Goal: Information Seeking & Learning: Find specific fact

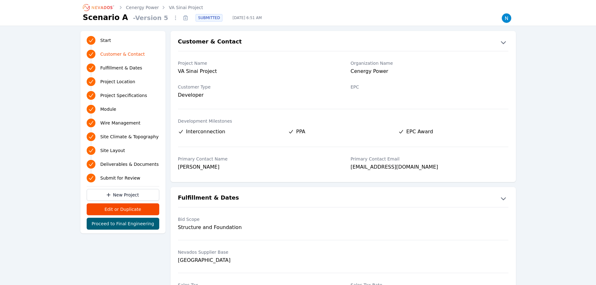
click at [171, 7] on link "VA Sinai Project" at bounding box center [186, 7] width 34 height 6
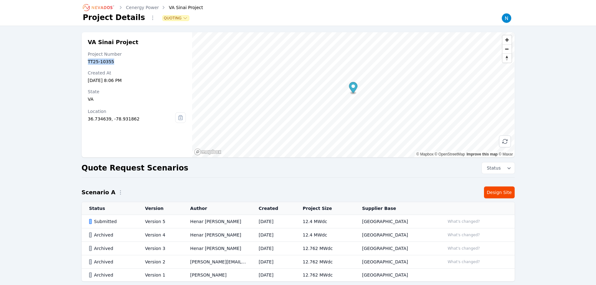
drag, startPoint x: 112, startPoint y: 59, endPoint x: 82, endPoint y: 63, distance: 30.7
click at [82, 63] on div "VA Sinai Project Project Number TT25-10355 Created At [DATE] 8:06 PM State [US_…" at bounding box center [137, 94] width 111 height 125
copy div "TT25-10355"
click at [104, 61] on div "TT25-10355" at bounding box center [137, 61] width 98 height 6
drag, startPoint x: 104, startPoint y: 61, endPoint x: 114, endPoint y: 59, distance: 10.2
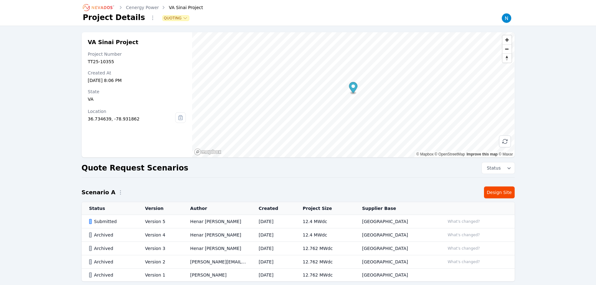
click at [114, 59] on div "TT25-10355" at bounding box center [137, 61] width 98 height 6
drag, startPoint x: 109, startPoint y: 62, endPoint x: 86, endPoint y: 64, distance: 22.9
click at [86, 64] on div "VA Sinai Project Project Number TT25-10355 Created At [DATE] 8:06 PM State [US_…" at bounding box center [137, 94] width 111 height 125
copy div "TT25-10355"
drag, startPoint x: 130, startPoint y: 43, endPoint x: 87, endPoint y: 42, distance: 43.2
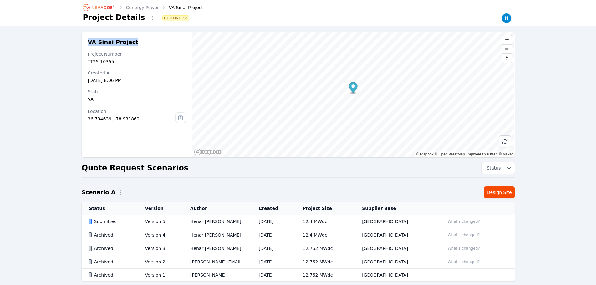
click at [87, 42] on div "VA Sinai Project Project Number TT25-10355 Created At [DATE] 8:06 PM State [US_…" at bounding box center [137, 94] width 111 height 125
copy h2 "VA Sinai Project"
drag, startPoint x: 115, startPoint y: 64, endPoint x: 87, endPoint y: 61, distance: 28.3
click at [87, 61] on div "VA Sinai Project Project Number TT25-10355 Created At [DATE] 8:06 PM State [US_…" at bounding box center [137, 94] width 111 height 125
copy div "TT25-10355"
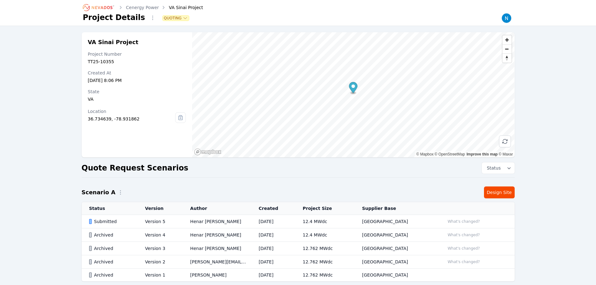
click at [126, 222] on div "Submitted" at bounding box center [111, 221] width 45 height 6
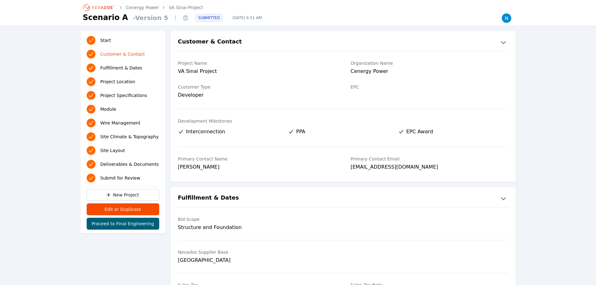
click at [243, 89] on label "Customer Type" at bounding box center [257, 87] width 158 height 6
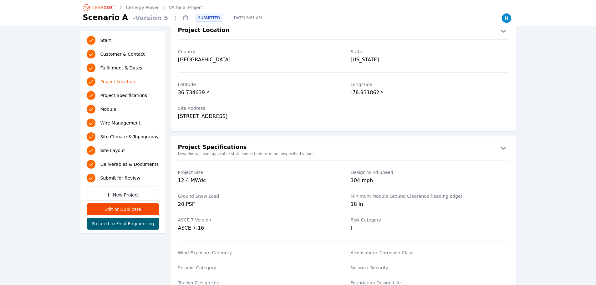
scroll to position [438, 0]
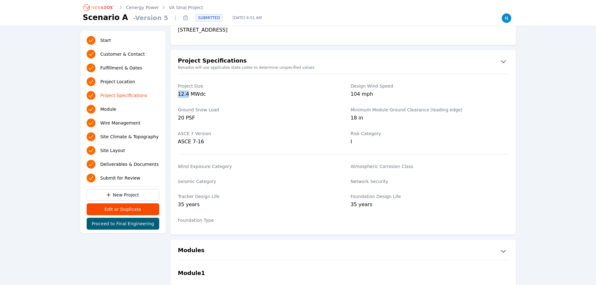
drag, startPoint x: 186, startPoint y: 94, endPoint x: 176, endPoint y: 94, distance: 9.7
click at [176, 94] on div "Project Size 12.4 MWdc Design Wind Speed 104 mph" at bounding box center [342, 91] width 345 height 24
copy div "12.4"
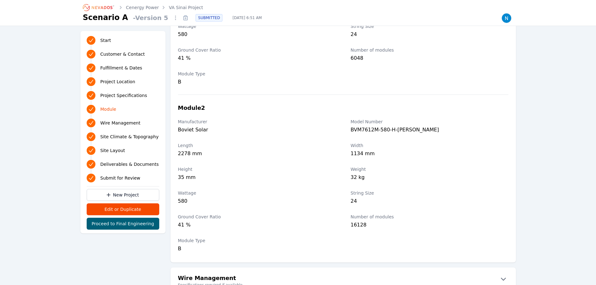
scroll to position [751, 0]
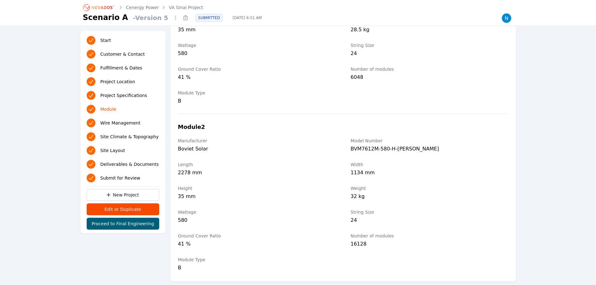
click at [122, 82] on span "Project Location" at bounding box center [117, 82] width 35 height 6
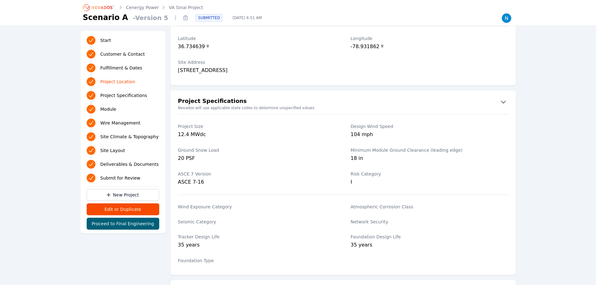
scroll to position [368, 0]
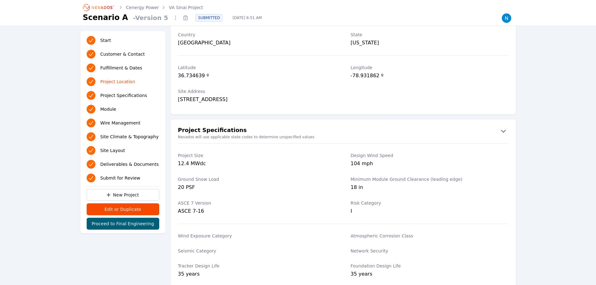
click at [149, 6] on link "Cenergy Power" at bounding box center [142, 7] width 33 height 6
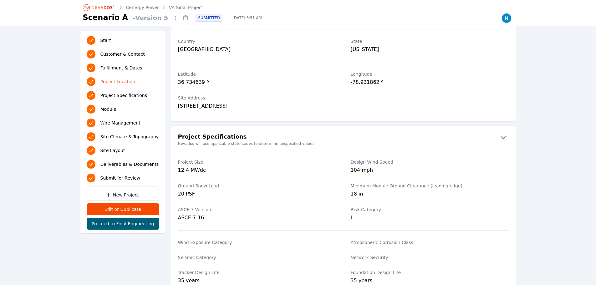
scroll to position [368, 0]
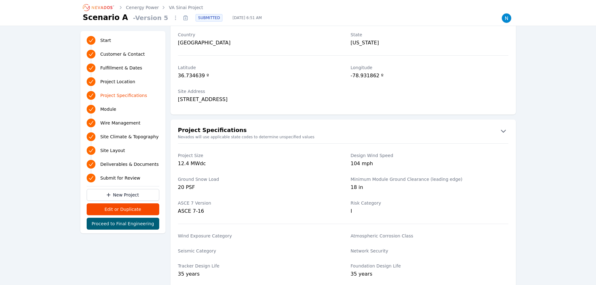
click at [184, 7] on link "VA Sinai Project" at bounding box center [186, 7] width 34 height 6
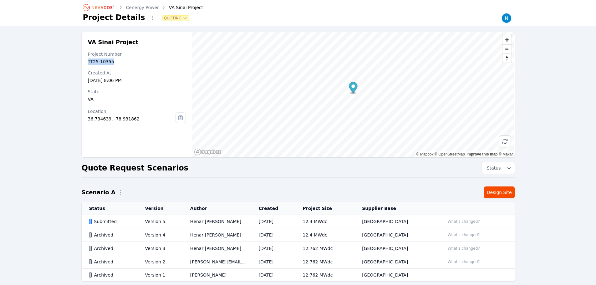
drag, startPoint x: 112, startPoint y: 60, endPoint x: 89, endPoint y: 62, distance: 23.6
click at [89, 62] on div "TT25-10355" at bounding box center [137, 61] width 98 height 6
copy div "TT25-10355"
click at [129, 220] on div "Submitted" at bounding box center [111, 221] width 45 height 6
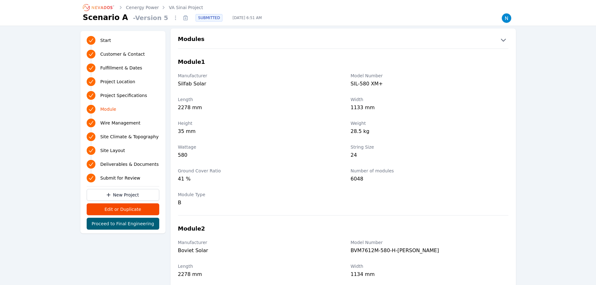
scroll to position [688, 0]
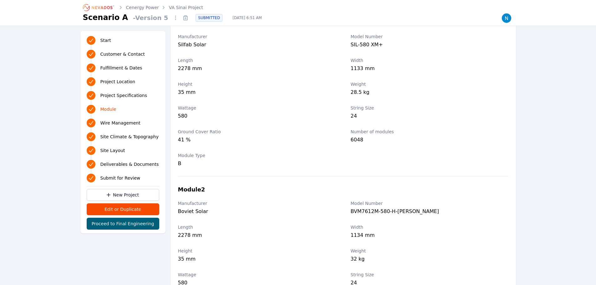
click at [539, 58] on div "Start Customer & Contact Fulfillment & Dates Project Location Project Specifica…" at bounding box center [298, 256] width 596 height 1832
click at [215, 158] on label "Module Type" at bounding box center [257, 155] width 158 height 6
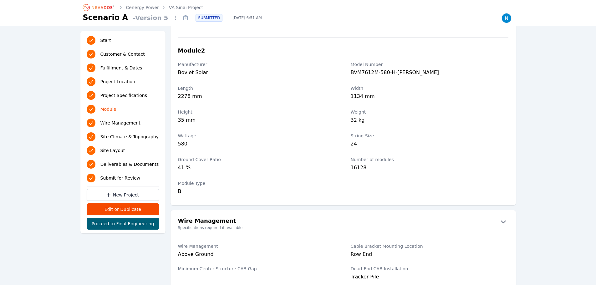
scroll to position [844, 0]
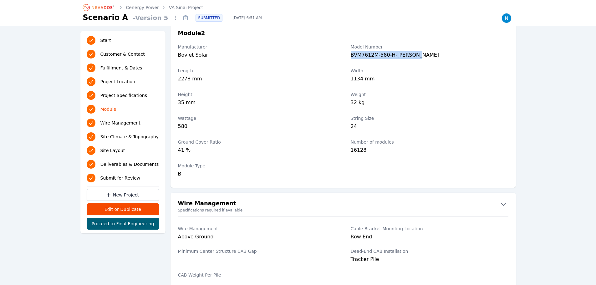
drag, startPoint x: 423, startPoint y: 56, endPoint x: 347, endPoint y: 56, distance: 76.3
click at [347, 56] on div "Manufacturer Boviet Solar Model Number BVM7612M-580-H-[PERSON_NAME]" at bounding box center [342, 52] width 345 height 24
copy div "BVM7612M-580-H-[PERSON_NAME]"
click at [507, 100] on div "32 kg" at bounding box center [430, 103] width 158 height 9
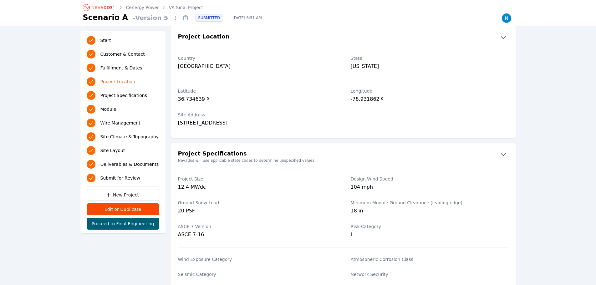
scroll to position [344, 0]
drag, startPoint x: 201, startPoint y: 102, endPoint x: 178, endPoint y: 102, distance: 23.1
click at [178, 102] on div "36.734639 º" at bounding box center [257, 100] width 158 height 9
copy div "36.734639"
drag, startPoint x: 375, startPoint y: 101, endPoint x: 349, endPoint y: 102, distance: 26.6
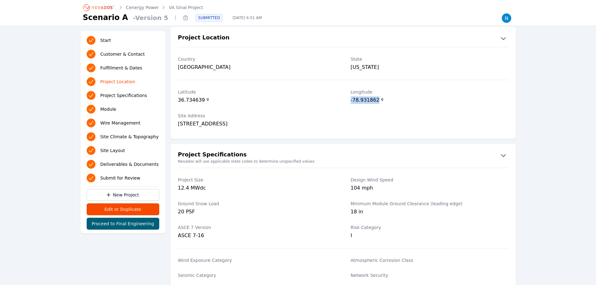
click at [349, 102] on div "[GEOGRAPHIC_DATA] º" at bounding box center [342, 97] width 345 height 24
copy div "-78.931862"
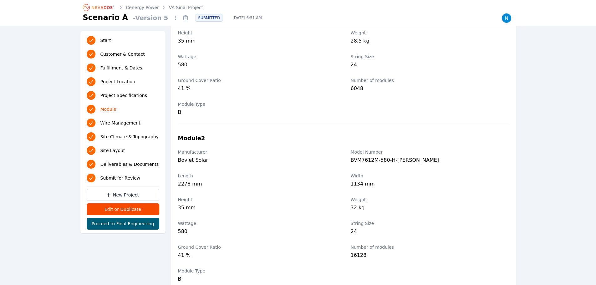
scroll to position [751, 0]
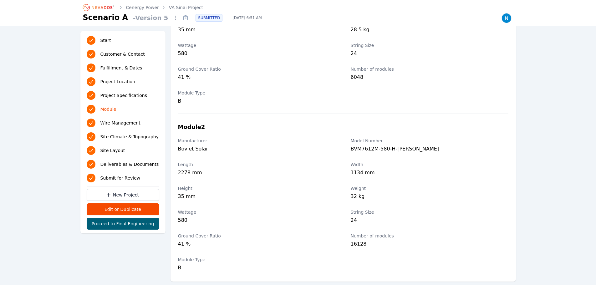
click at [225, 65] on div "Ground Cover Ratio 41 %" at bounding box center [257, 74] width 158 height 24
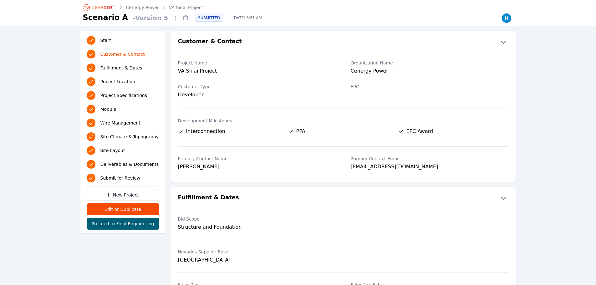
scroll to position [0, 0]
drag, startPoint x: 386, startPoint y: 73, endPoint x: 347, endPoint y: 71, distance: 39.5
click at [347, 71] on div "Project Name VA Sinai Project Organization Name Cenergy Power" at bounding box center [342, 68] width 345 height 24
copy div "Cenergy Power"
click at [387, 98] on div at bounding box center [430, 95] width 158 height 9
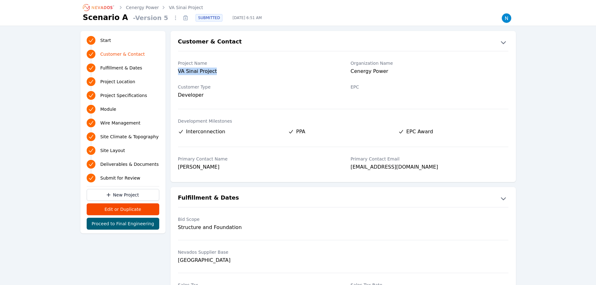
drag, startPoint x: 216, startPoint y: 73, endPoint x: 173, endPoint y: 71, distance: 43.5
click at [173, 71] on div "Project Name VA Sinai Project Organization Name Cenergy Power" at bounding box center [342, 68] width 345 height 24
click at [150, 8] on link "Cenergy Power" at bounding box center [142, 7] width 33 height 6
click at [174, 7] on link "VA Sinai Project" at bounding box center [186, 7] width 34 height 6
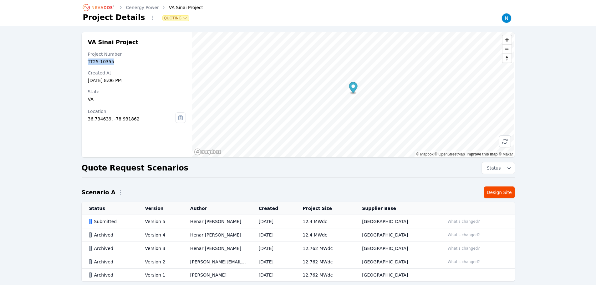
drag, startPoint x: 114, startPoint y: 63, endPoint x: 89, endPoint y: 62, distance: 24.8
click at [89, 62] on div "TT25-10355" at bounding box center [137, 61] width 98 height 6
